Goal: Check status: Check status

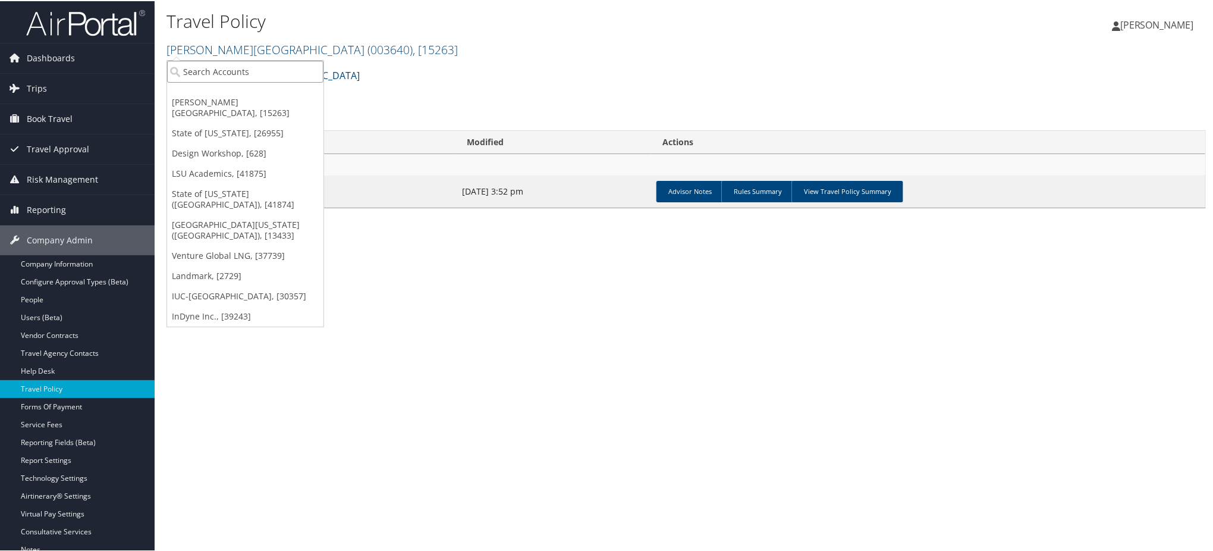
click at [215, 70] on input "search" at bounding box center [245, 70] width 156 height 22
type input "arup lab"
click at [222, 94] on div "Arup Laboratory (044800), [4]" at bounding box center [245, 92] width 169 height 11
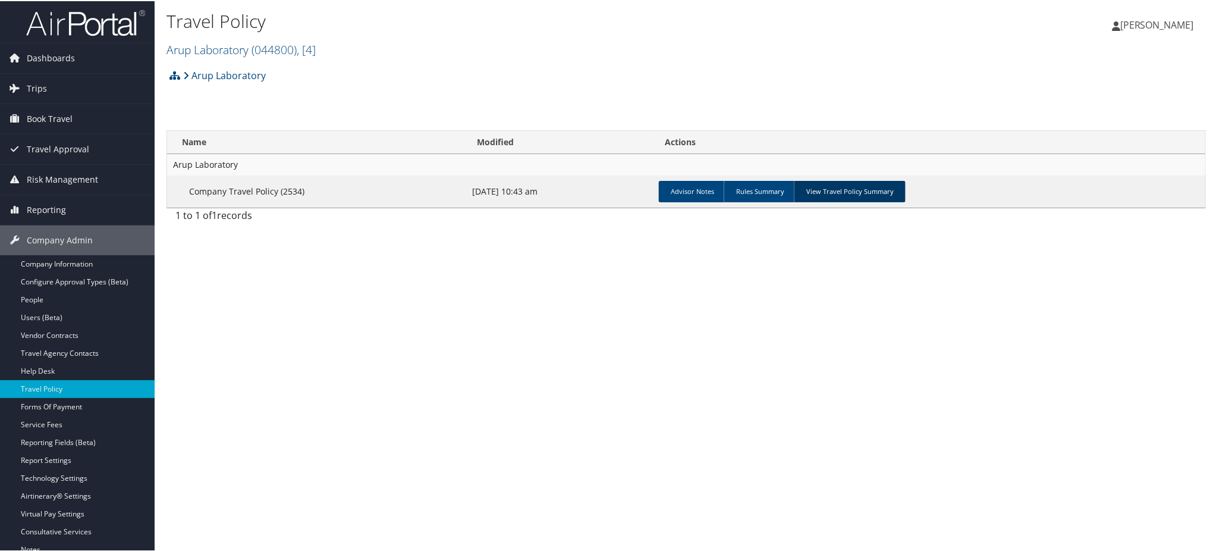
click at [831, 190] on link "View Travel Policy Summary" at bounding box center [850, 190] width 112 height 21
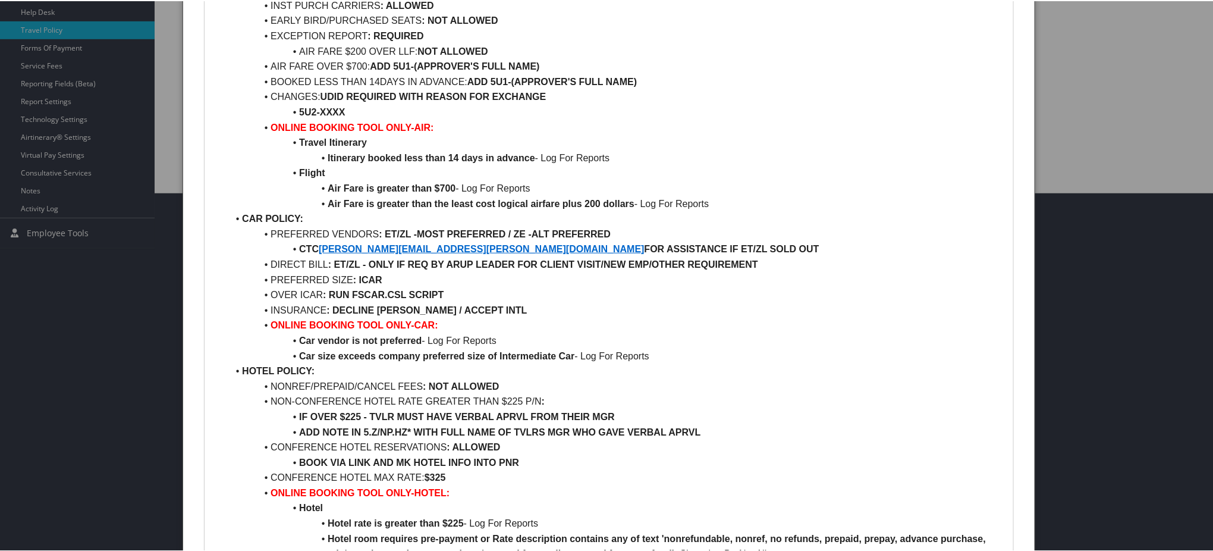
scroll to position [396, 0]
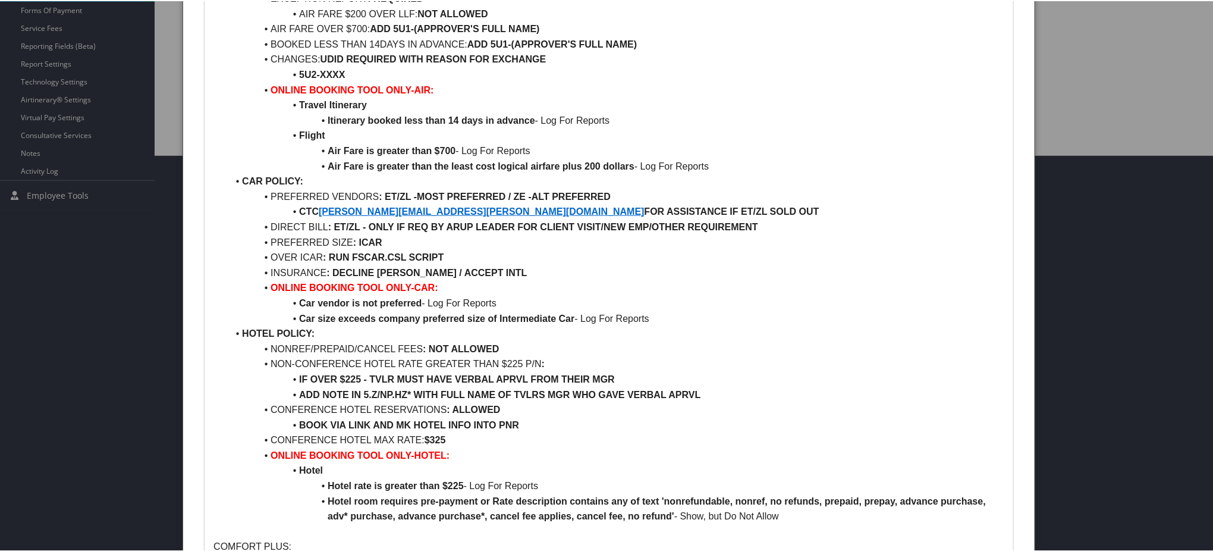
drag, startPoint x: 417, startPoint y: 363, endPoint x: 564, endPoint y: 362, distance: 146.3
click at [562, 362] on li "NON-CONFERENCE HOTEL RATE GREATER THAN $225 P/N :" at bounding box center [616, 362] width 777 height 15
click at [574, 363] on li "NON-CONFERENCE HOTEL RATE GREATER THAN $225 P/N :" at bounding box center [616, 362] width 777 height 15
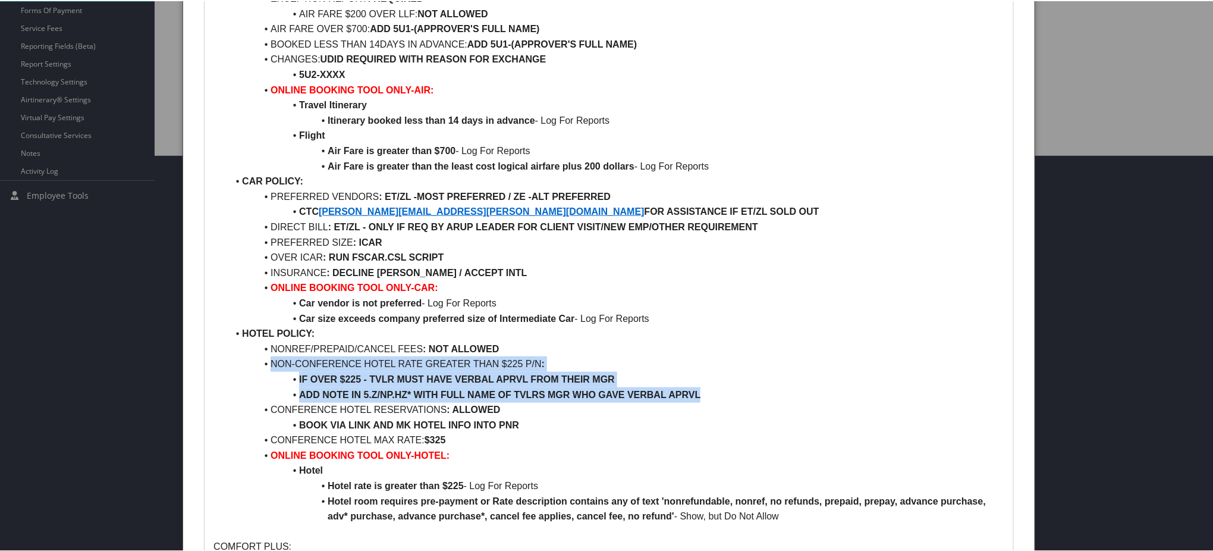
drag, startPoint x: 270, startPoint y: 360, endPoint x: 727, endPoint y: 397, distance: 458.1
click at [727, 397] on ul "AIR POLICY: FIRST/BUS/PREM ECON CLASS : NOT ALLOWED REFUNDABLE FARES : ALLOWED …" at bounding box center [608, 211] width 791 height 624
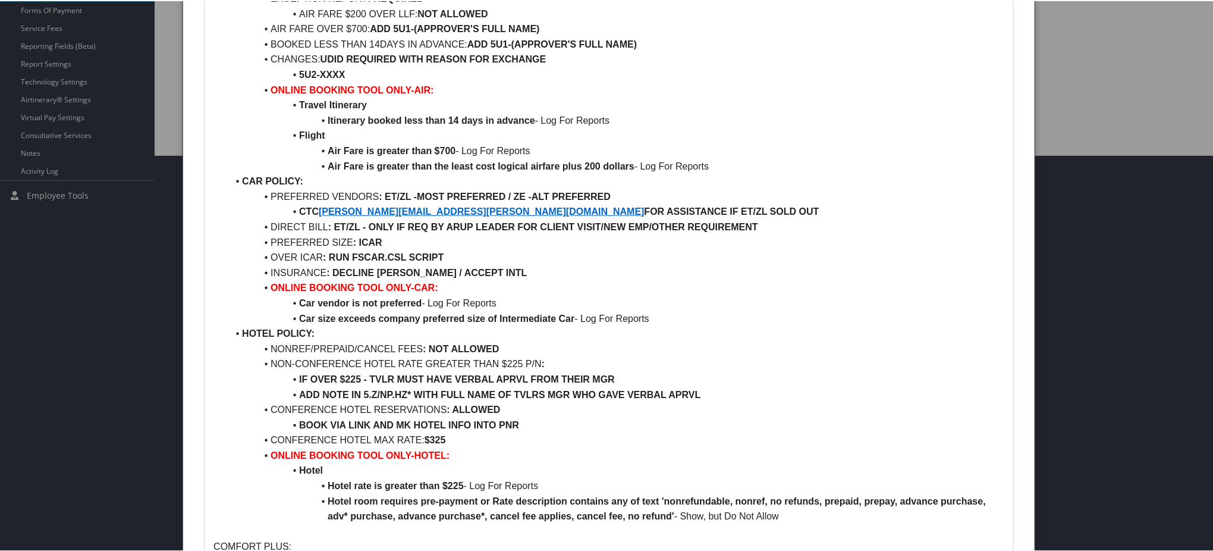
click at [584, 413] on li "CONFERENCE HOTEL RESERVATIONS : ALLOWED" at bounding box center [616, 408] width 777 height 15
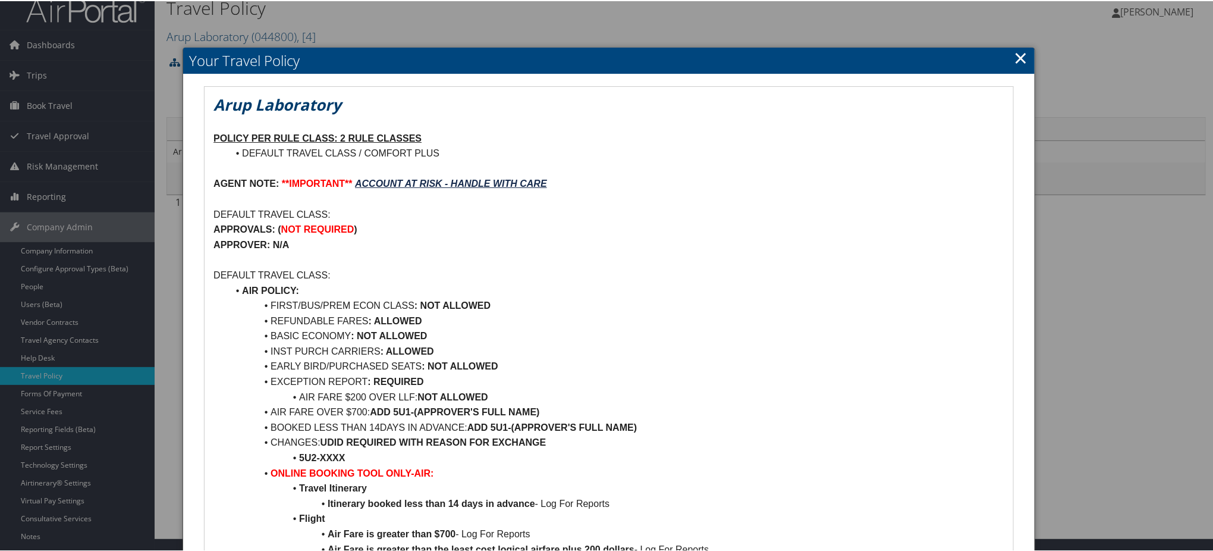
scroll to position [0, 0]
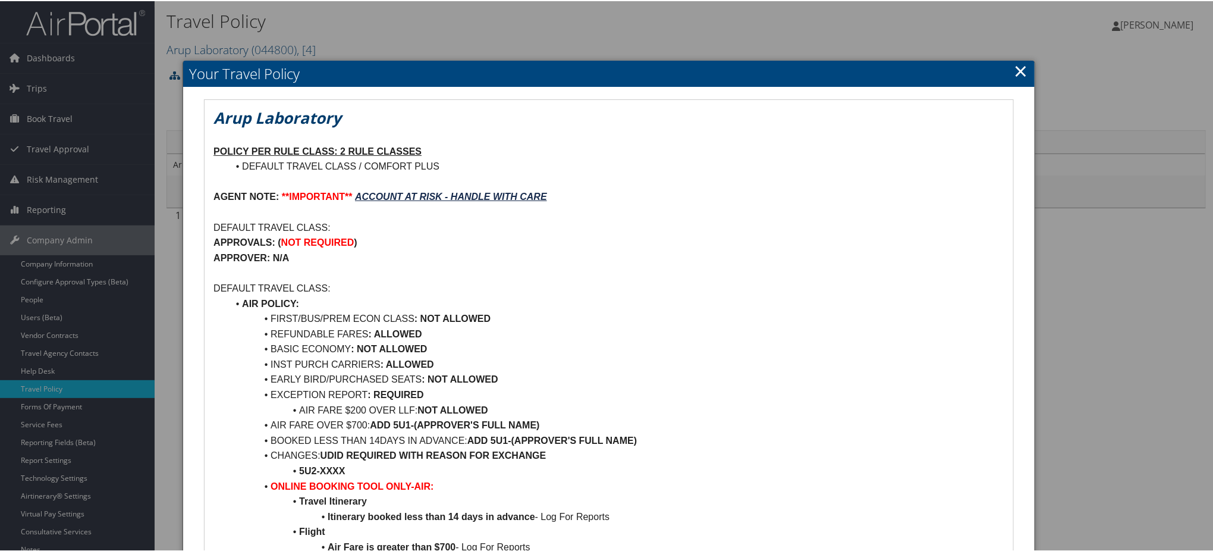
click at [1014, 76] on link "×" at bounding box center [1021, 70] width 14 height 24
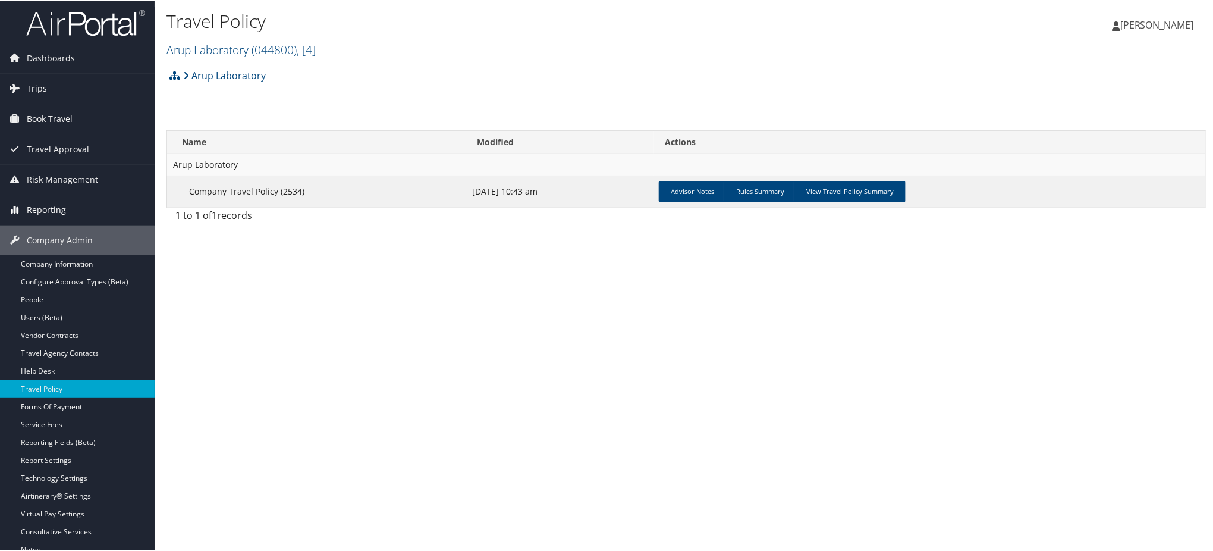
click at [54, 207] on span "Reporting" at bounding box center [46, 209] width 39 height 30
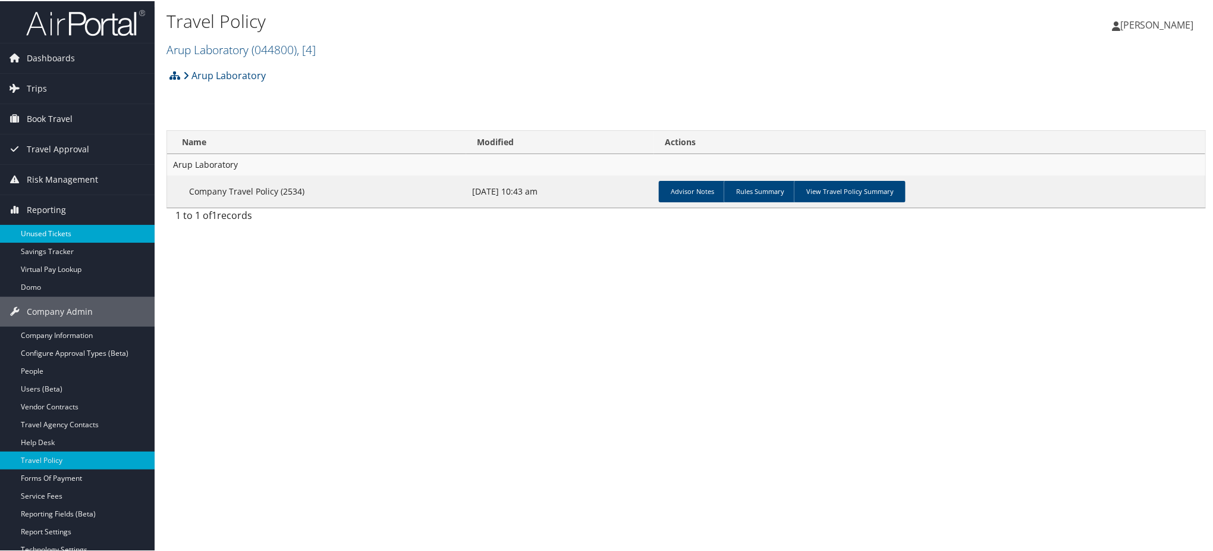
click at [61, 235] on link "Unused Tickets" at bounding box center [77, 233] width 155 height 18
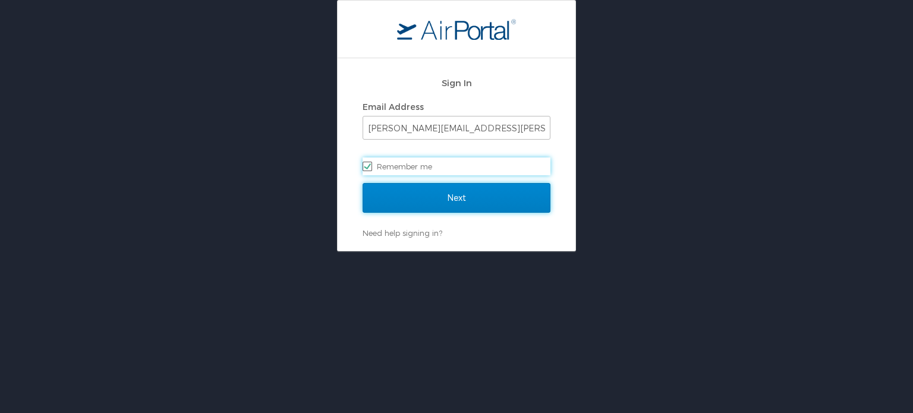
click at [433, 201] on input "Next" at bounding box center [457, 198] width 188 height 30
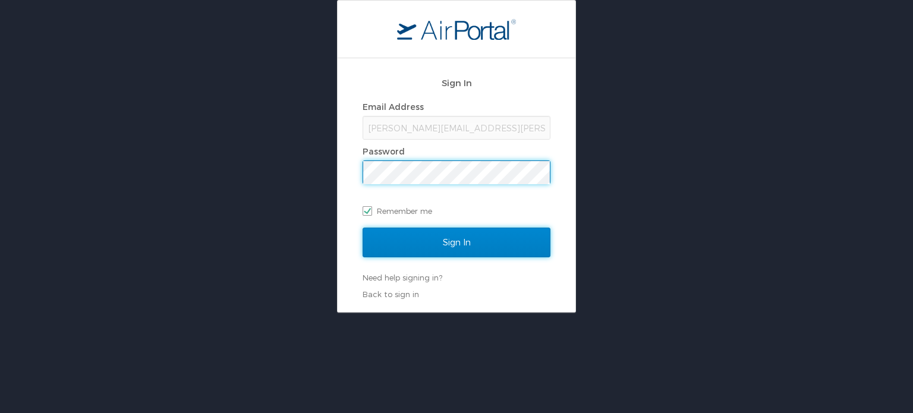
click at [429, 247] on input "Sign In" at bounding box center [457, 243] width 188 height 30
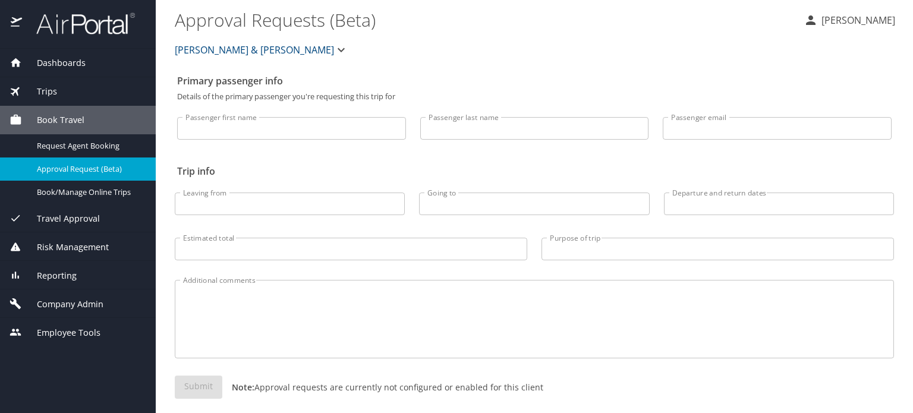
click at [64, 276] on span "Reporting" at bounding box center [49, 275] width 55 height 13
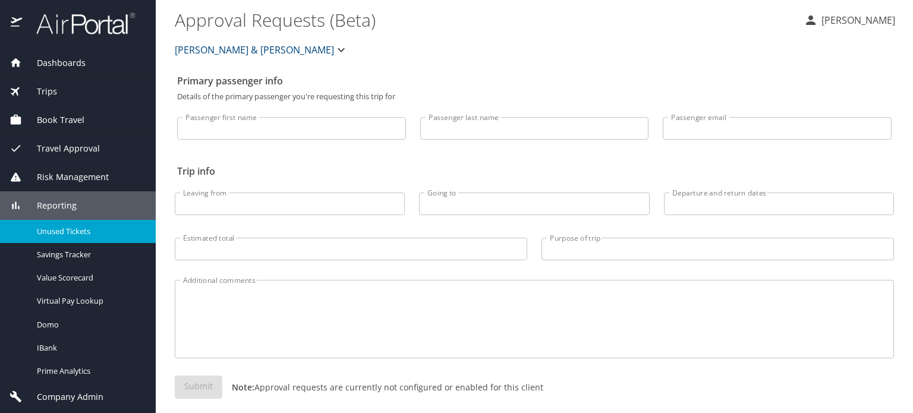
click at [74, 227] on span "Unused Tickets" at bounding box center [89, 231] width 105 height 11
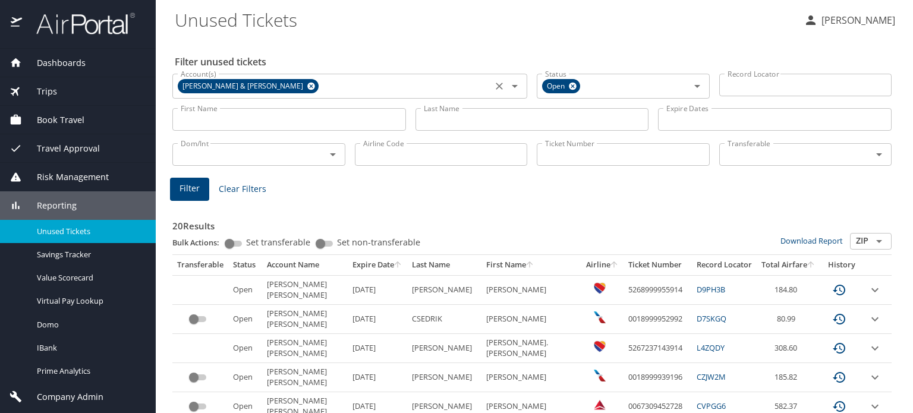
click at [307, 87] on icon at bounding box center [311, 87] width 8 height 8
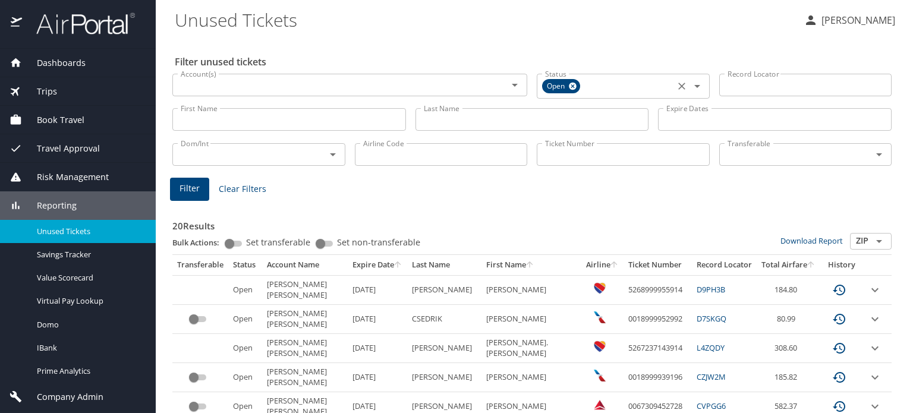
click at [569, 84] on icon at bounding box center [573, 87] width 8 height 8
click at [361, 89] on input "Account(s)" at bounding box center [332, 84] width 313 height 15
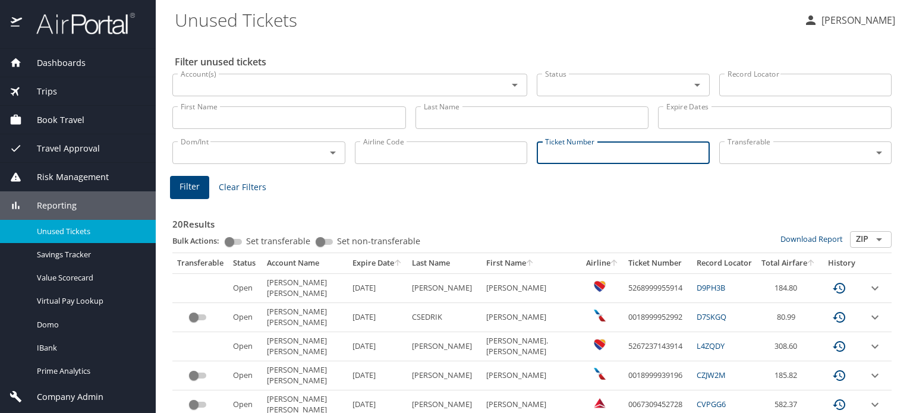
click at [557, 159] on input "Ticket Number" at bounding box center [623, 153] width 173 height 23
paste input "0018998692270"
click at [191, 183] on span "Filter" at bounding box center [190, 187] width 20 height 15
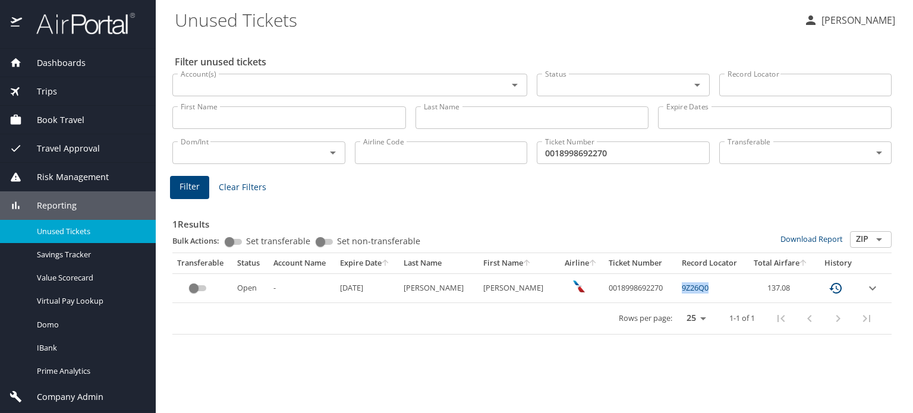
drag, startPoint x: 700, startPoint y: 289, endPoint x: 671, endPoint y: 292, distance: 29.9
click at [677, 292] on td "9Z26Q0" at bounding box center [712, 288] width 70 height 29
click at [605, 291] on td "0018998692270" at bounding box center [640, 288] width 73 height 29
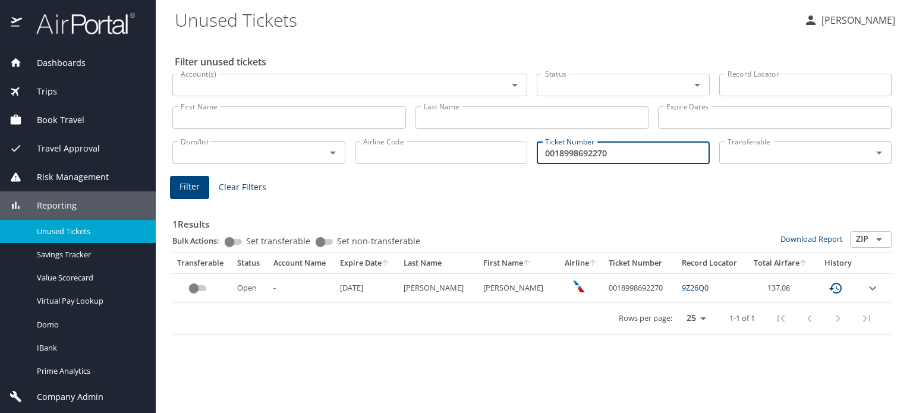
drag, startPoint x: 618, startPoint y: 157, endPoint x: 403, endPoint y: 183, distance: 216.2
click at [420, 177] on div "Filter unused tickets Account(s) Account(s) Status Status Record Locator Record…" at bounding box center [534, 225] width 719 height 375
paste input "7230393995"
type input "0017230393995"
click at [187, 188] on span "Filter" at bounding box center [190, 187] width 20 height 15
